Goal: Use online tool/utility: Utilize a website feature to perform a specific function

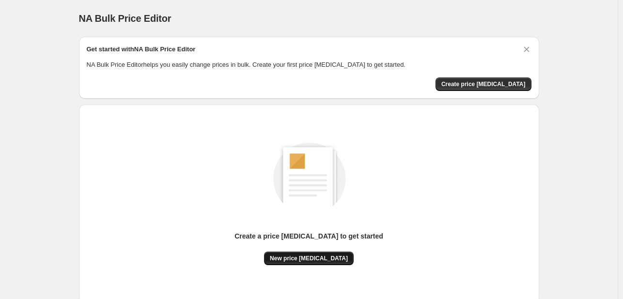
click at [302, 255] on span "New price [MEDICAL_DATA]" at bounding box center [309, 259] width 78 height 8
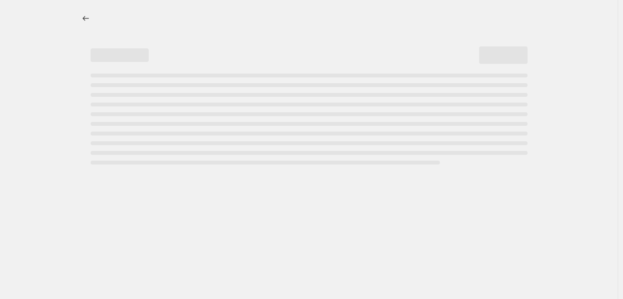
select select "percentage"
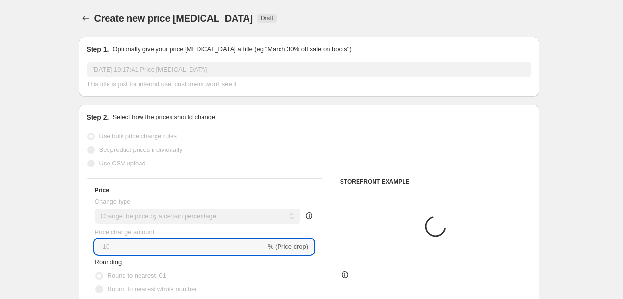
click at [140, 245] on input "-10" at bounding box center [180, 247] width 171 height 16
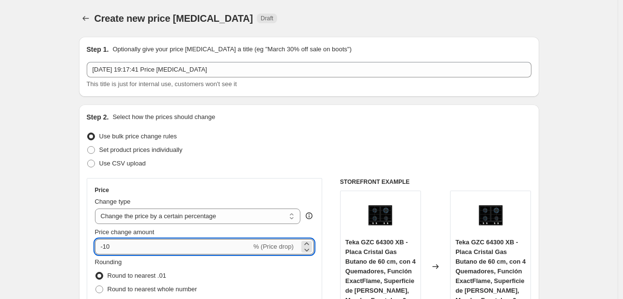
type input "-1"
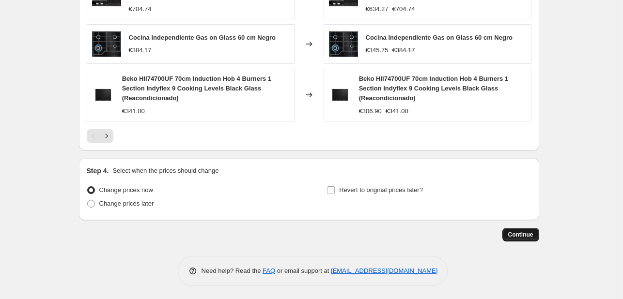
scroll to position [729, 0]
type input "-30"
click at [520, 231] on span "Continue" at bounding box center [520, 235] width 25 height 8
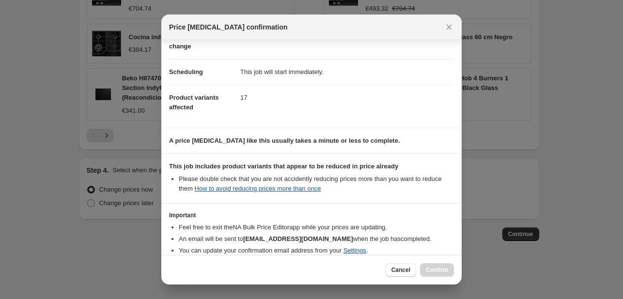
scroll to position [108, 0]
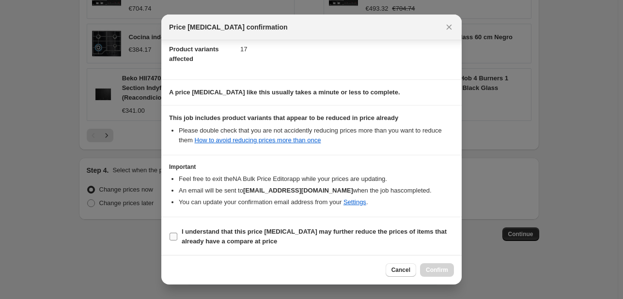
click at [261, 235] on span "I understand that this price [MEDICAL_DATA] may further reduce the prices of it…" at bounding box center [318, 236] width 272 height 19
click at [177, 235] on input "I understand that this price [MEDICAL_DATA] may further reduce the prices of it…" at bounding box center [174, 237] width 8 height 8
checkbox input "true"
drag, startPoint x: 432, startPoint y: 276, endPoint x: 373, endPoint y: 173, distance: 118.7
click at [432, 276] on button "Confirm" at bounding box center [437, 271] width 34 height 14
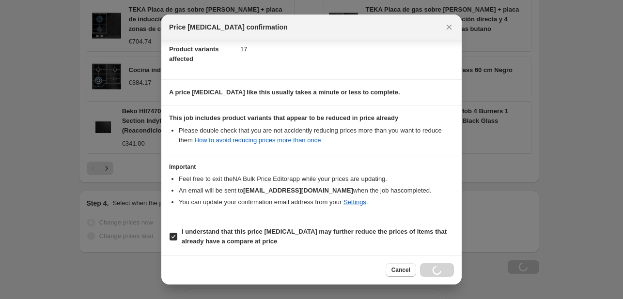
scroll to position [762, 0]
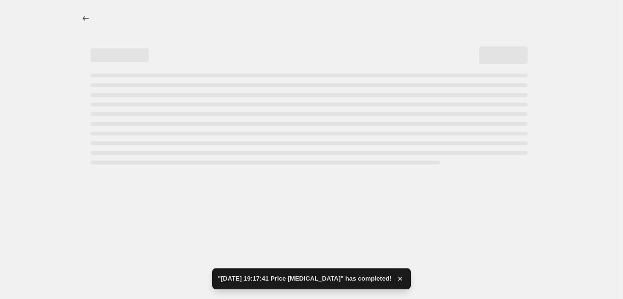
select select "percentage"
